Goal: Find specific page/section: Find specific page/section

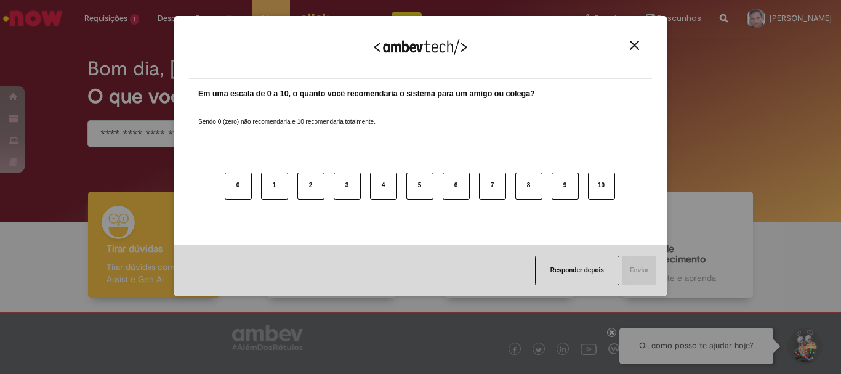
click at [631, 44] on img "Close" at bounding box center [634, 45] width 9 height 9
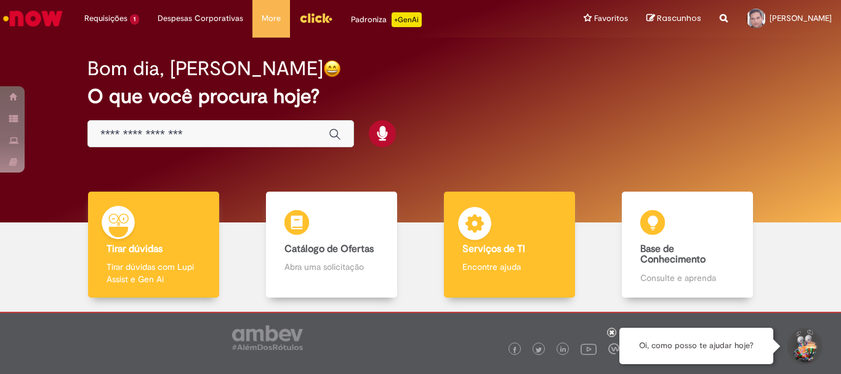
click at [489, 258] on div "Serviços de TI Serviços de TI Encontre ajuda" at bounding box center [509, 244] width 130 height 106
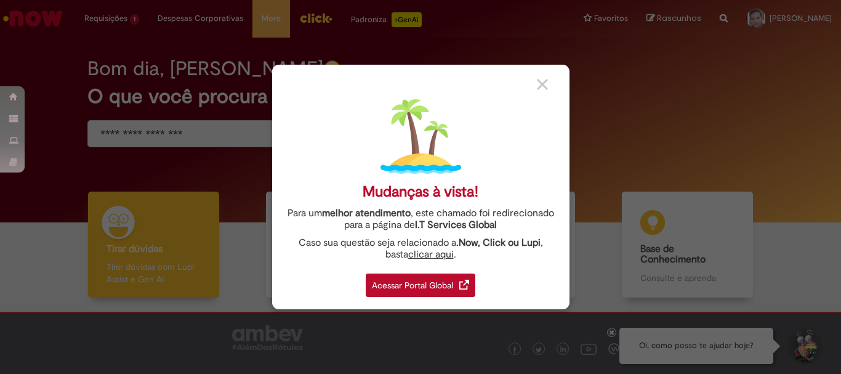
click at [420, 282] on div "Acessar Portal Global" at bounding box center [421, 284] width 110 height 23
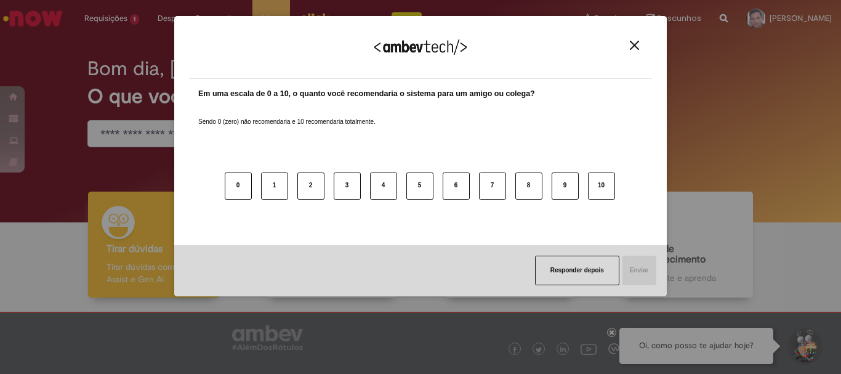
click at [637, 44] on img "Close" at bounding box center [634, 45] width 9 height 9
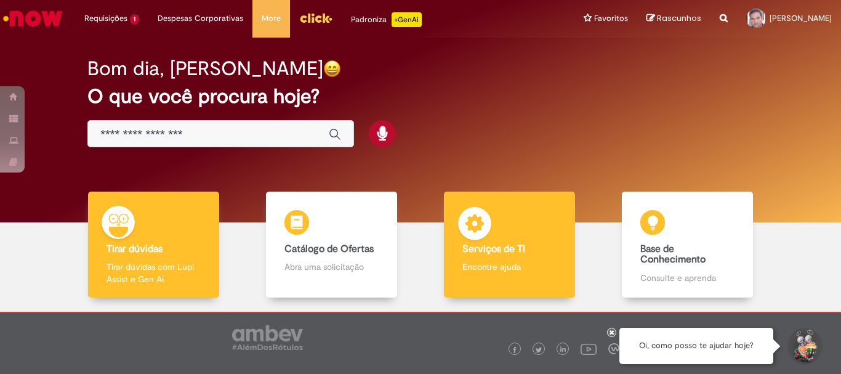
click at [489, 238] on div "Serviços de TI Serviços de TI Encontre ajuda" at bounding box center [509, 244] width 130 height 106
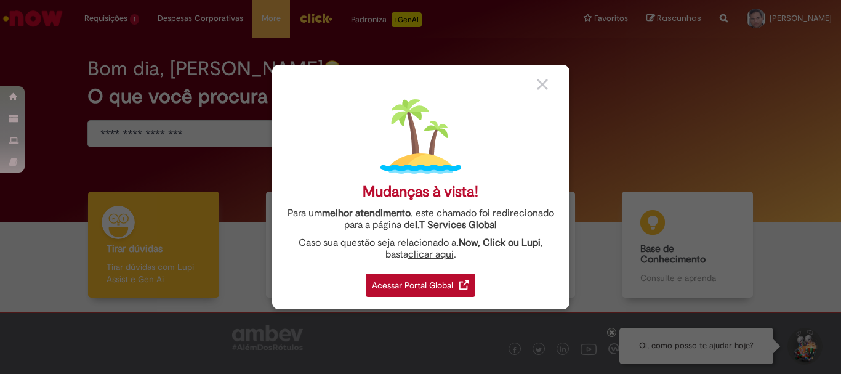
click at [442, 288] on div "Acessar Portal Global" at bounding box center [421, 284] width 110 height 23
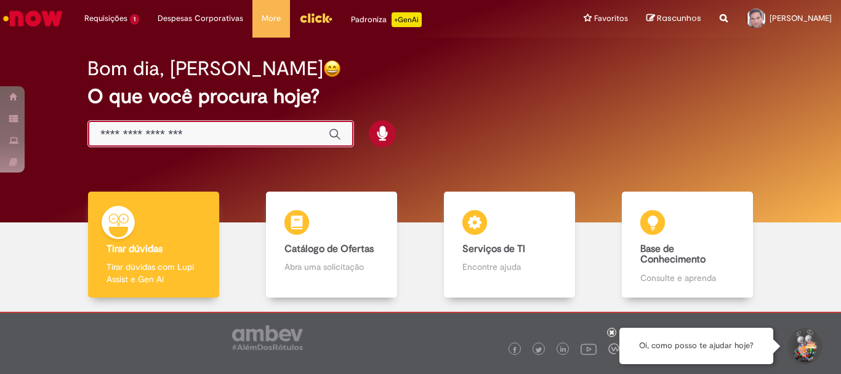
click at [195, 129] on body "Pular para o conteúdo da página Requisições 1 Exibir Todas as Solicitações Bene…" at bounding box center [420, 187] width 841 height 374
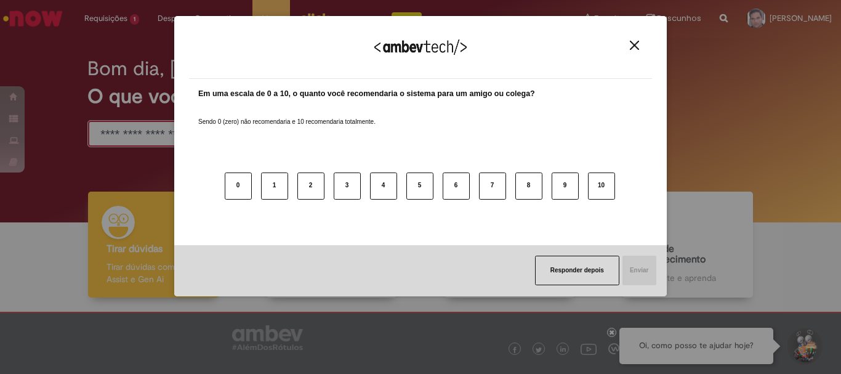
click at [633, 43] on img "Close" at bounding box center [634, 45] width 9 height 9
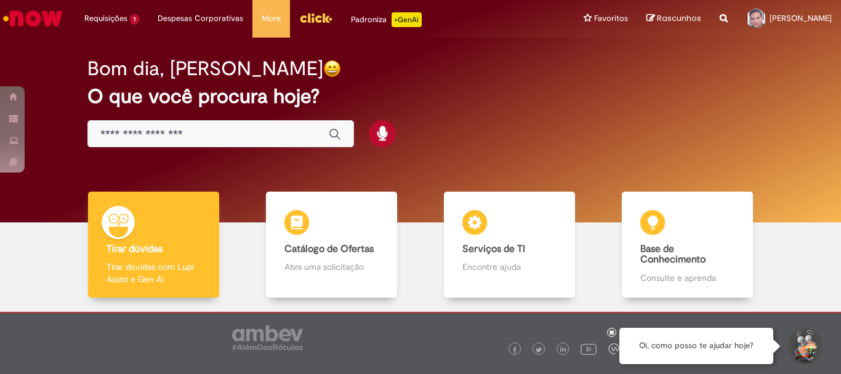
click at [183, 134] on input "Basta digitar aqui" at bounding box center [208, 134] width 216 height 14
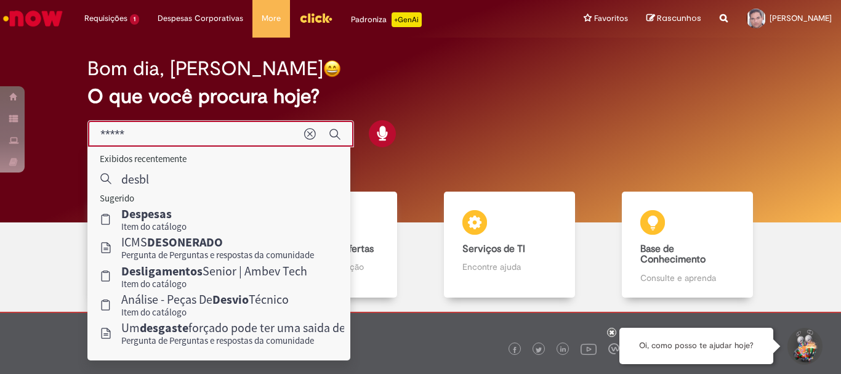
type input "******"
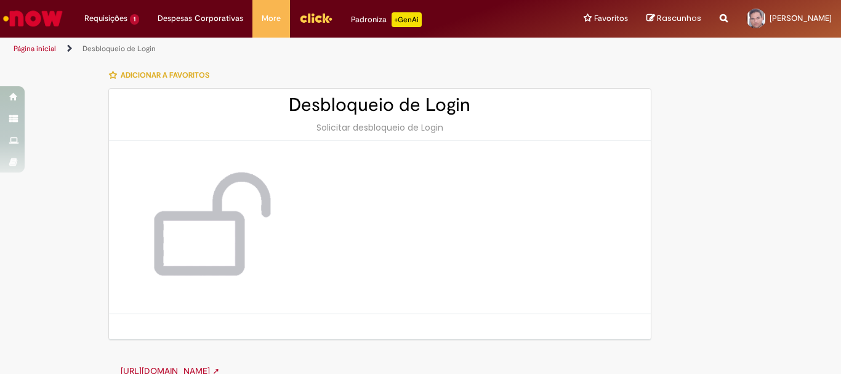
scroll to position [17, 0]
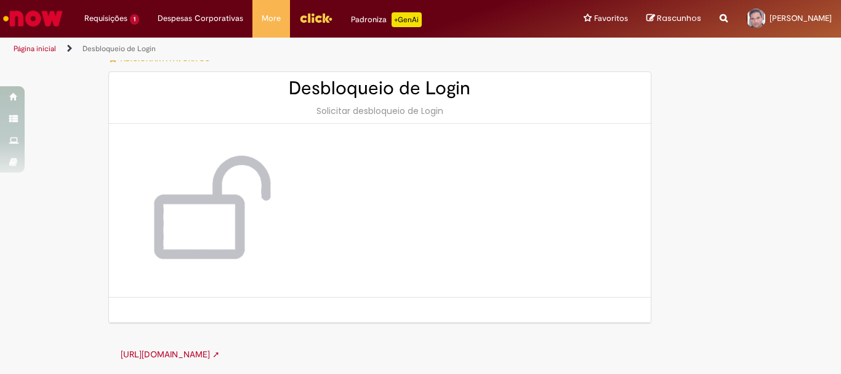
click at [220, 354] on link "http://cid.la.interbrew.net/itexpress/desbloqueioLogin.php ➚" at bounding box center [170, 353] width 99 height 11
